Goal: Use online tool/utility: Use online tool/utility

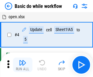
click at [22, 65] on img "button" at bounding box center [22, 62] width 7 height 7
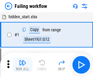
click at [22, 65] on img "button" at bounding box center [22, 62] width 7 height 7
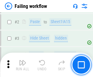
scroll to position [129, 0]
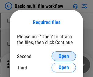
click at [63, 56] on span "Open" at bounding box center [63, 56] width 10 height 5
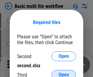
click at [63, 72] on span "Open" at bounding box center [63, 74] width 10 height 5
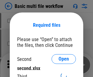
scroll to position [3, 0]
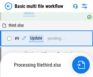
scroll to position [254, 0]
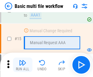
click at [22, 65] on img "button" at bounding box center [22, 62] width 7 height 7
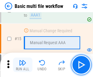
scroll to position [404, 0]
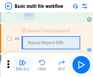
click at [22, 65] on img "button" at bounding box center [22, 62] width 7 height 7
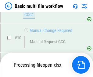
scroll to position [284, 0]
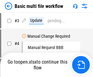
scroll to position [25, 0]
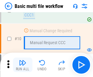
click at [22, 65] on img "button" at bounding box center [22, 62] width 7 height 7
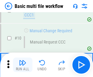
click at [22, 65] on img "button" at bounding box center [22, 62] width 7 height 7
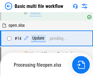
scroll to position [317, 0]
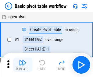
click at [22, 65] on img "button" at bounding box center [22, 62] width 7 height 7
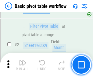
scroll to position [145, 0]
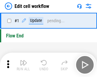
click at [22, 65] on img "button" at bounding box center [23, 62] width 7 height 7
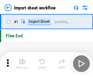
scroll to position [2, 0]
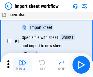
click at [22, 65] on img "button" at bounding box center [22, 62] width 7 height 7
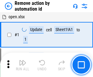
scroll to position [22, 0]
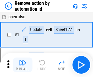
click at [22, 65] on img "button" at bounding box center [22, 62] width 7 height 7
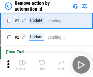
click at [22, 65] on img "button" at bounding box center [22, 62] width 7 height 7
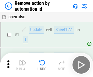
scroll to position [22, 0]
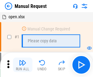
click at [22, 65] on img "button" at bounding box center [22, 62] width 7 height 7
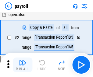
click at [22, 65] on img "button" at bounding box center [22, 62] width 7 height 7
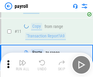
scroll to position [44, 0]
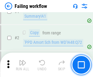
scroll to position [98, 0]
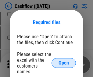
click at [63, 60] on span "Open" at bounding box center [63, 62] width 10 height 5
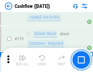
scroll to position [642, 0]
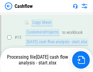
scroll to position [91, 0]
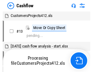
scroll to position [7, 0]
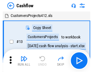
scroll to position [7, 0]
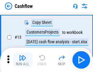
click at [22, 60] on img "button" at bounding box center [22, 57] width 7 height 7
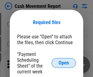
click at [63, 63] on span "Open" at bounding box center [63, 62] width 10 height 5
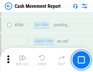
scroll to position [2782, 0]
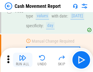
click at [22, 60] on img "button" at bounding box center [22, 57] width 7 height 7
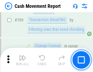
scroll to position [3373, 0]
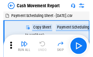
scroll to position [11, 0]
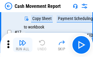
click at [22, 45] on img "button" at bounding box center [22, 42] width 7 height 7
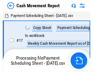
scroll to position [3, 0]
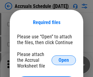
click at [63, 60] on span "Open" at bounding box center [63, 60] width 10 height 5
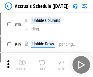
scroll to position [58, 0]
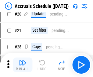
click at [22, 65] on img "button" at bounding box center [22, 62] width 7 height 7
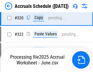
scroll to position [1129, 0]
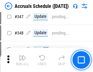
click at [22, 60] on img "button" at bounding box center [22, 57] width 7 height 7
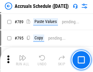
scroll to position [2550, 0]
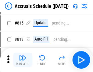
click at [22, 60] on img "button" at bounding box center [22, 57] width 7 height 7
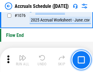
scroll to position [3635, 0]
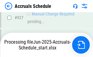
scroll to position [3182, 0]
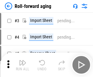
click at [22, 60] on img "button" at bounding box center [22, 62] width 7 height 7
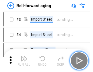
scroll to position [1, 0]
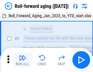
click at [22, 60] on img "button" at bounding box center [22, 57] width 7 height 7
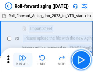
scroll to position [39, 0]
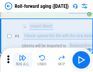
click at [22, 60] on img "button" at bounding box center [22, 57] width 7 height 7
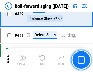
scroll to position [2105, 0]
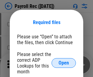
click at [63, 63] on span "Open" at bounding box center [63, 62] width 10 height 5
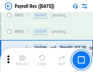
scroll to position [3856, 0]
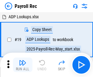
click at [22, 65] on img "button" at bounding box center [22, 62] width 7 height 7
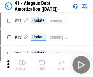
click at [22, 65] on img "button" at bounding box center [22, 62] width 7 height 7
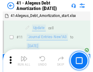
scroll to position [75, 0]
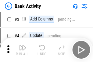
click at [22, 49] on img "button" at bounding box center [22, 47] width 7 height 7
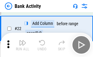
scroll to position [163, 0]
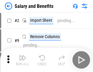
click at [22, 60] on img "button" at bounding box center [22, 57] width 7 height 7
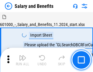
scroll to position [8, 0]
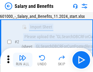
click at [22, 60] on img "button" at bounding box center [22, 57] width 7 height 7
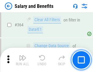
scroll to position [2858, 0]
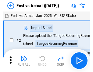
scroll to position [8, 0]
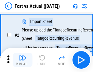
click at [22, 60] on img "button" at bounding box center [22, 57] width 7 height 7
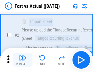
click at [22, 60] on img "button" at bounding box center [22, 57] width 7 height 7
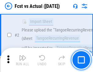
scroll to position [57, 0]
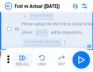
click at [22, 60] on img "button" at bounding box center [22, 57] width 7 height 7
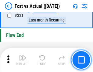
scroll to position [2905, 0]
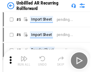
scroll to position [13, 0]
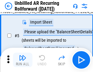
click at [22, 60] on img "button" at bounding box center [22, 57] width 7 height 7
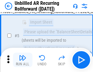
click at [22, 60] on img "button" at bounding box center [22, 57] width 7 height 7
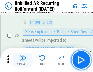
scroll to position [57, 0]
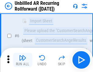
click at [22, 60] on img "button" at bounding box center [22, 57] width 7 height 7
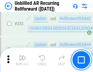
scroll to position [2062, 0]
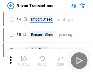
scroll to position [10, 0]
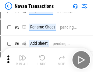
click at [22, 60] on img "button" at bounding box center [22, 57] width 7 height 7
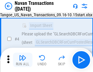
click at [22, 60] on img "button" at bounding box center [22, 57] width 7 height 7
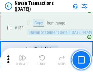
scroll to position [1968, 0]
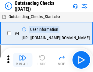
click at [22, 60] on img "button" at bounding box center [22, 57] width 7 height 7
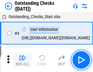
scroll to position [25, 0]
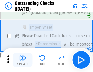
click at [22, 60] on img "button" at bounding box center [22, 57] width 7 height 7
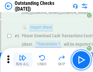
scroll to position [63, 0]
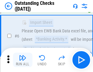
click at [22, 60] on img "button" at bounding box center [22, 57] width 7 height 7
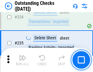
scroll to position [1843, 0]
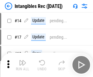
click at [22, 65] on img "button" at bounding box center [22, 62] width 7 height 7
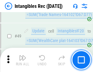
scroll to position [236, 0]
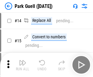
click at [22, 60] on img "button" at bounding box center [22, 62] width 7 height 7
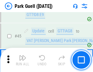
scroll to position [759, 0]
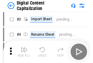
scroll to position [18, 0]
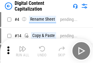
click at [22, 51] on img "button" at bounding box center [22, 48] width 7 height 7
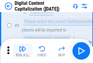
click at [22, 51] on img "button" at bounding box center [22, 48] width 7 height 7
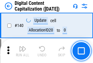
scroll to position [644, 0]
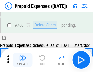
click at [22, 60] on img "button" at bounding box center [22, 57] width 7 height 7
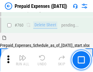
scroll to position [1682, 0]
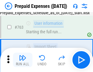
click at [22, 60] on img "button" at bounding box center [22, 57] width 7 height 7
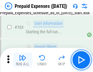
scroll to position [1718, 0]
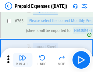
click at [22, 60] on img "button" at bounding box center [22, 57] width 7 height 7
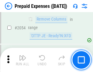
scroll to position [6344, 0]
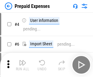
click at [22, 65] on img "button" at bounding box center [22, 62] width 7 height 7
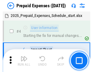
scroll to position [27, 0]
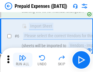
click at [22, 60] on img "button" at bounding box center [22, 57] width 7 height 7
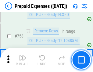
scroll to position [2163, 0]
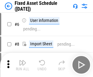
click at [22, 65] on img "button" at bounding box center [22, 62] width 7 height 7
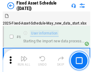
scroll to position [33, 0]
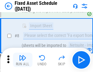
click at [22, 60] on img "button" at bounding box center [22, 57] width 7 height 7
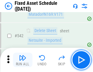
scroll to position [2164, 0]
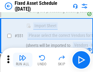
click at [22, 60] on img "button" at bounding box center [22, 57] width 7 height 7
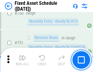
scroll to position [2959, 0]
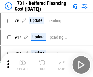
click at [22, 65] on img "button" at bounding box center [22, 62] width 7 height 7
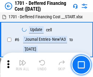
scroll to position [73, 0]
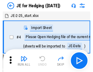
scroll to position [1, 0]
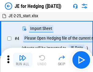
click at [22, 60] on img "button" at bounding box center [22, 57] width 7 height 7
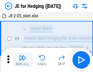
click at [22, 60] on img "button" at bounding box center [22, 57] width 7 height 7
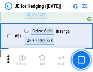
scroll to position [393, 0]
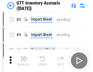
scroll to position [1, 0]
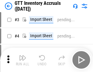
click at [22, 60] on img "button" at bounding box center [22, 57] width 7 height 7
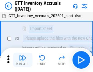
click at [22, 60] on img "button" at bounding box center [22, 57] width 7 height 7
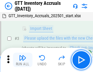
scroll to position [39, 0]
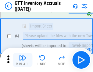
click at [22, 60] on img "button" at bounding box center [22, 57] width 7 height 7
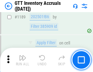
scroll to position [4956, 0]
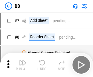
click at [22, 65] on img "button" at bounding box center [22, 62] width 7 height 7
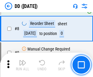
scroll to position [59, 0]
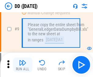
click at [22, 65] on img "button" at bounding box center [22, 62] width 7 height 7
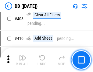
scroll to position [2716, 0]
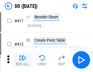
click at [22, 60] on img "button" at bounding box center [22, 57] width 7 height 7
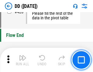
scroll to position [2905, 0]
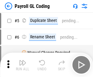
click at [22, 65] on img "button" at bounding box center [22, 62] width 7 height 7
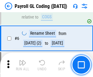
scroll to position [73, 0]
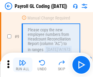
click at [22, 65] on img "button" at bounding box center [22, 62] width 7 height 7
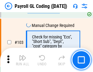
scroll to position [1424, 0]
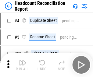
click at [22, 65] on img "button" at bounding box center [22, 62] width 7 height 7
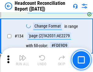
scroll to position [730, 0]
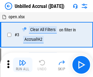
click at [22, 65] on img "button" at bounding box center [22, 62] width 7 height 7
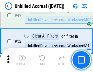
scroll to position [551, 0]
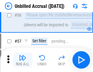
click at [22, 60] on img "button" at bounding box center [22, 57] width 7 height 7
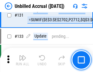
scroll to position [1808, 0]
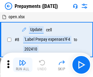
click at [22, 65] on img "button" at bounding box center [22, 62] width 7 height 7
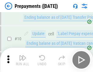
scroll to position [38, 0]
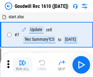
click at [22, 65] on img "button" at bounding box center [22, 62] width 7 height 7
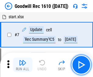
scroll to position [104, 0]
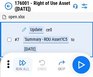
click at [22, 65] on img "button" at bounding box center [22, 62] width 7 height 7
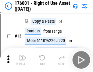
scroll to position [39, 0]
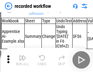
click at [22, 60] on img "button" at bounding box center [22, 57] width 7 height 7
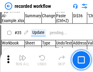
scroll to position [1897, 0]
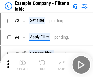
click at [22, 65] on img "button" at bounding box center [22, 62] width 7 height 7
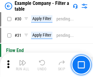
scroll to position [555, 0]
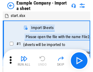
scroll to position [9, 0]
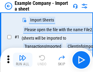
click at [22, 60] on img "button" at bounding box center [22, 57] width 7 height 7
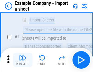
click at [22, 60] on img "button" at bounding box center [22, 57] width 7 height 7
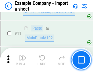
scroll to position [134, 0]
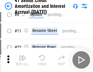
click at [22, 60] on img "button" at bounding box center [22, 57] width 7 height 7
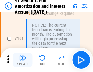
click at [22, 60] on img "button" at bounding box center [22, 57] width 7 height 7
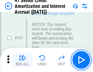
scroll to position [649, 0]
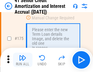
click at [22, 60] on img "button" at bounding box center [22, 57] width 7 height 7
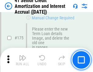
scroll to position [711, 0]
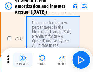
click at [22, 60] on img "button" at bounding box center [22, 57] width 7 height 7
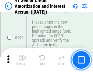
scroll to position [775, 0]
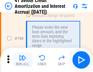
click at [22, 60] on img "button" at bounding box center [22, 57] width 7 height 7
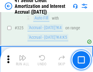
scroll to position [1551, 0]
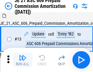
click at [22, 60] on img "button" at bounding box center [22, 57] width 7 height 7
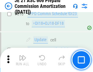
scroll to position [1133, 0]
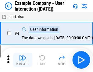
click at [22, 60] on img "button" at bounding box center [22, 57] width 7 height 7
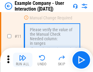
click at [22, 60] on img "button" at bounding box center [22, 57] width 7 height 7
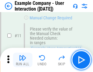
scroll to position [131, 0]
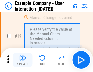
click at [22, 60] on img "button" at bounding box center [22, 57] width 7 height 7
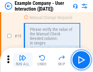
click at [22, 60] on img "button" at bounding box center [22, 57] width 7 height 7
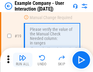
click at [22, 60] on img "button" at bounding box center [22, 57] width 7 height 7
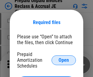
click at [63, 60] on span "Open" at bounding box center [63, 60] width 10 height 5
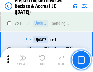
scroll to position [819, 0]
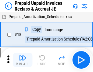
click at [22, 60] on img "button" at bounding box center [22, 57] width 7 height 7
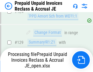
scroll to position [440, 0]
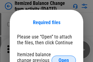
click at [63, 58] on span "Open" at bounding box center [63, 60] width 10 height 5
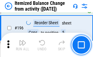
scroll to position [1168, 0]
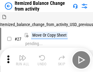
scroll to position [9, 0]
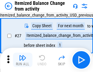
click at [22, 60] on img "button" at bounding box center [22, 57] width 7 height 7
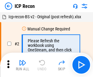
scroll to position [3, 0]
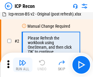
click at [22, 65] on img "button" at bounding box center [22, 62] width 7 height 7
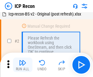
click at [22, 65] on img "button" at bounding box center [22, 62] width 7 height 7
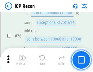
scroll to position [595, 0]
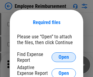
click at [63, 57] on span "Open" at bounding box center [63, 57] width 10 height 5
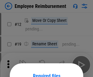
scroll to position [53, 0]
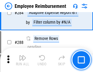
scroll to position [1650, 0]
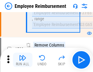
click at [22, 60] on img "button" at bounding box center [22, 57] width 7 height 7
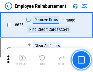
scroll to position [3634, 0]
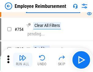
click at [22, 60] on img "button" at bounding box center [22, 57] width 7 height 7
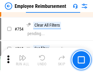
click at [22, 60] on img "button" at bounding box center [22, 57] width 7 height 7
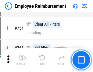
scroll to position [4258, 0]
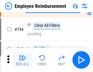
click at [22, 60] on img "button" at bounding box center [22, 57] width 7 height 7
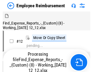
scroll to position [21, 0]
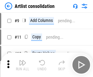
click at [22, 65] on img "button" at bounding box center [22, 62] width 7 height 7
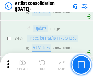
scroll to position [2658, 0]
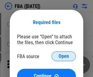
click at [63, 56] on span "Open" at bounding box center [63, 56] width 10 height 5
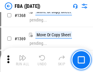
scroll to position [6518, 0]
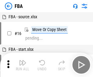
scroll to position [6, 0]
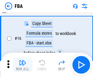
click at [22, 65] on img "button" at bounding box center [22, 62] width 7 height 7
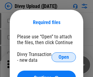
click at [63, 57] on span "Open" at bounding box center [63, 57] width 10 height 5
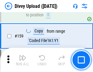
scroll to position [629, 0]
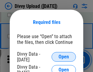
click at [63, 57] on span "Open" at bounding box center [63, 57] width 10 height 5
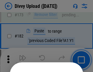
scroll to position [681, 0]
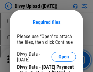
scroll to position [1031, 0]
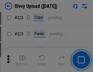
scroll to position [1211, 0]
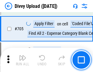
scroll to position [4152, 0]
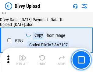
scroll to position [714, 0]
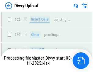
scroll to position [629, 0]
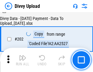
scroll to position [982, 0]
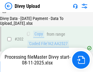
scroll to position [982, 0]
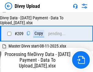
scroll to position [1116, 0]
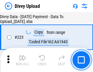
scroll to position [1384, 0]
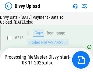
scroll to position [1255, 0]
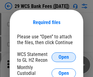
click at [63, 57] on span "Open" at bounding box center [63, 57] width 10 height 5
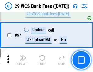
scroll to position [592, 0]
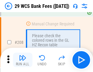
click at [22, 60] on img "button" at bounding box center [22, 57] width 7 height 7
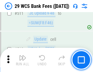
scroll to position [3054, 0]
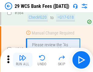
click at [22, 60] on img "button" at bounding box center [22, 57] width 7 height 7
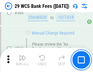
scroll to position [3283, 0]
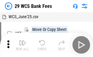
click at [22, 45] on img "button" at bounding box center [22, 42] width 7 height 7
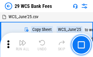
scroll to position [11, 0]
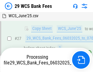
scroll to position [121, 0]
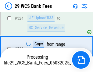
scroll to position [3240, 0]
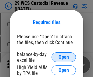
click at [63, 57] on span "Open" at bounding box center [63, 57] width 10 height 5
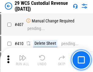
scroll to position [2811, 0]
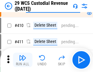
click at [22, 60] on img "button" at bounding box center [22, 57] width 7 height 7
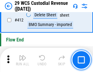
scroll to position [2899, 0]
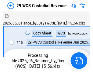
scroll to position [15, 0]
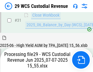
scroll to position [312, 0]
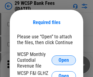
click at [63, 60] on span "Open" at bounding box center [63, 60] width 10 height 5
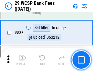
scroll to position [2332, 0]
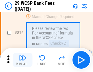
click at [22, 60] on img "button" at bounding box center [22, 57] width 7 height 7
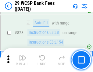
scroll to position [3851, 0]
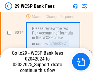
scroll to position [3732, 0]
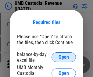
click at [63, 57] on span "Open" at bounding box center [63, 57] width 10 height 5
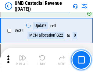
scroll to position [3176, 0]
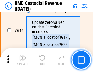
click at [22, 60] on img "button" at bounding box center [22, 57] width 7 height 7
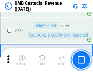
scroll to position [3744, 0]
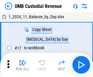
scroll to position [5, 0]
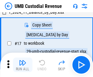
click at [22, 65] on img "button" at bounding box center [22, 62] width 7 height 7
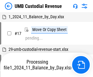
scroll to position [5, 0]
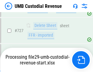
scroll to position [3730, 0]
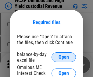
click at [63, 57] on span "Open" at bounding box center [63, 57] width 10 height 5
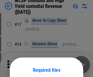
scroll to position [48, 0]
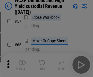
scroll to position [265, 0]
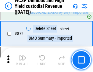
scroll to position [5137, 0]
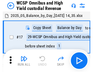
scroll to position [3, 0]
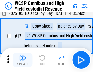
click at [22, 60] on img "button" at bounding box center [22, 57] width 7 height 7
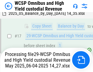
scroll to position [95, 0]
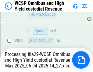
scroll to position [5123, 0]
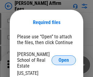
click at [63, 58] on span "Open" at bounding box center [63, 60] width 10 height 5
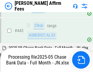
scroll to position [1584, 0]
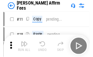
scroll to position [6, 0]
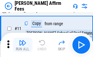
click at [22, 45] on img "button" at bounding box center [22, 42] width 7 height 7
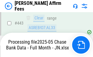
scroll to position [1592, 0]
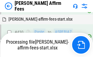
scroll to position [1404, 0]
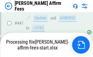
scroll to position [1592, 0]
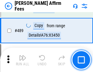
scroll to position [1584, 0]
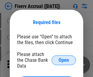
click at [63, 58] on span "Open" at bounding box center [63, 60] width 10 height 5
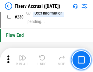
scroll to position [1923, 0]
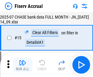
click at [22, 65] on img "button" at bounding box center [22, 62] width 7 height 7
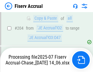
scroll to position [1842, 0]
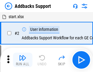
click at [22, 60] on img "button" at bounding box center [22, 57] width 7 height 7
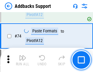
scroll to position [442, 0]
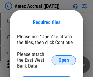
click at [63, 60] on span "Open" at bounding box center [63, 60] width 10 height 5
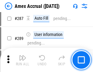
scroll to position [1741, 0]
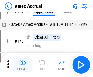
click at [22, 65] on img "button" at bounding box center [22, 62] width 7 height 7
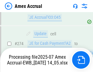
scroll to position [1847, 0]
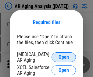
click at [63, 56] on span "Open" at bounding box center [63, 57] width 10 height 5
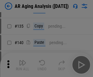
scroll to position [183, 0]
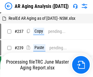
scroll to position [6, 0]
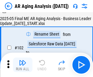
click at [22, 65] on img "button" at bounding box center [22, 62] width 7 height 7
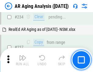
scroll to position [941, 0]
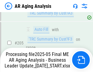
scroll to position [934, 0]
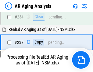
scroll to position [959, 0]
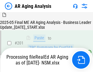
scroll to position [913, 0]
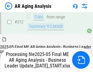
scroll to position [934, 0]
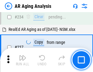
scroll to position [934, 0]
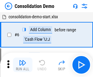
click at [22, 65] on img "button" at bounding box center [22, 62] width 7 height 7
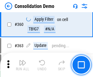
scroll to position [2034, 0]
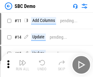
click at [22, 65] on img "button" at bounding box center [22, 62] width 7 height 7
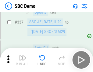
scroll to position [1597, 0]
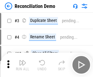
click at [22, 65] on img "button" at bounding box center [22, 62] width 7 height 7
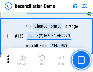
scroll to position [721, 0]
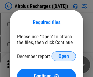
click at [63, 56] on span "Open" at bounding box center [63, 56] width 10 height 5
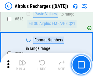
scroll to position [2612, 0]
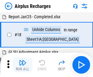
click at [22, 65] on img "button" at bounding box center [22, 62] width 7 height 7
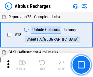
scroll to position [27, 0]
